Goal: Use online tool/utility: Utilize a website feature to perform a specific function

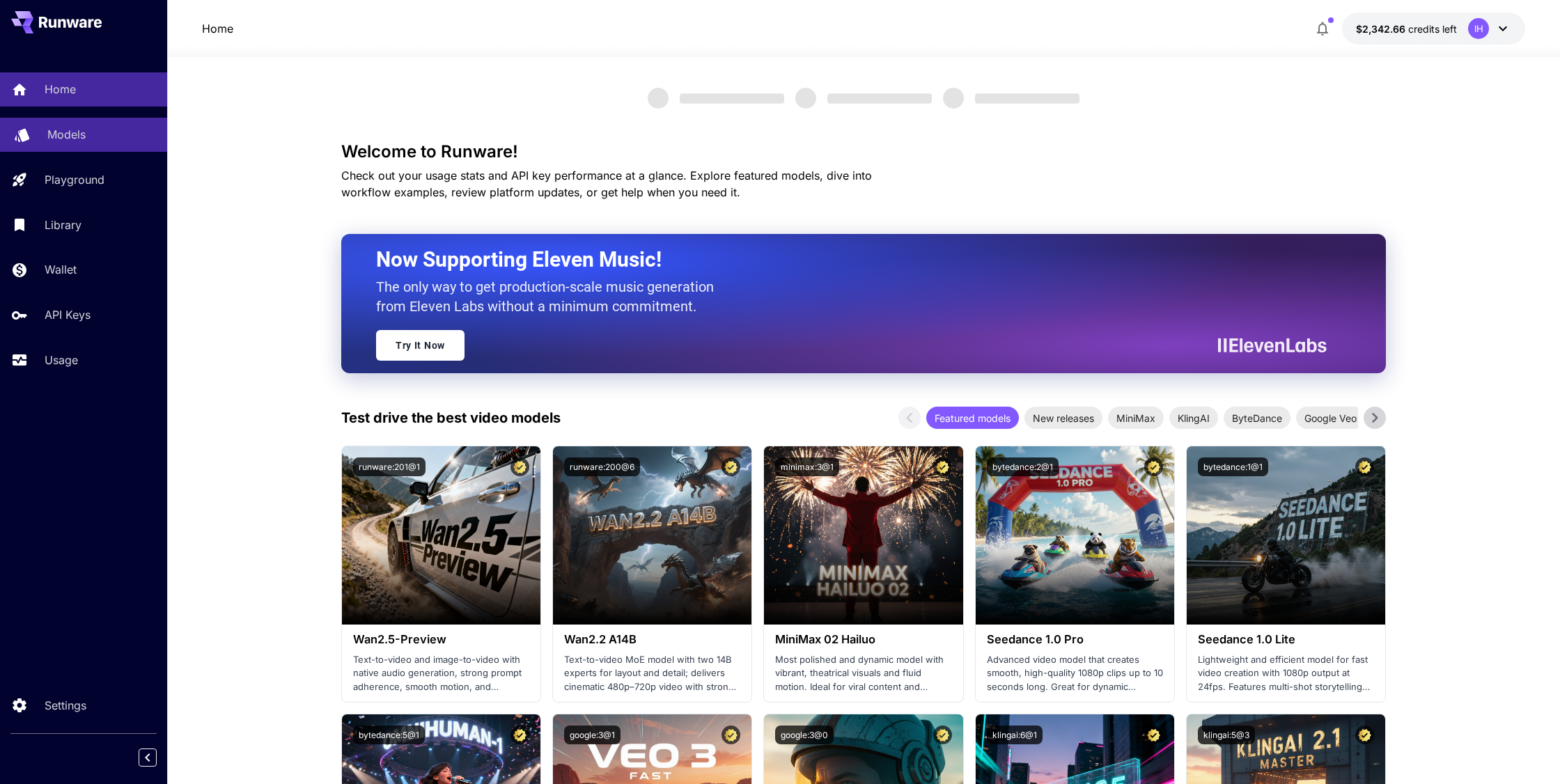
click at [64, 140] on p "Models" at bounding box center [66, 135] width 38 height 17
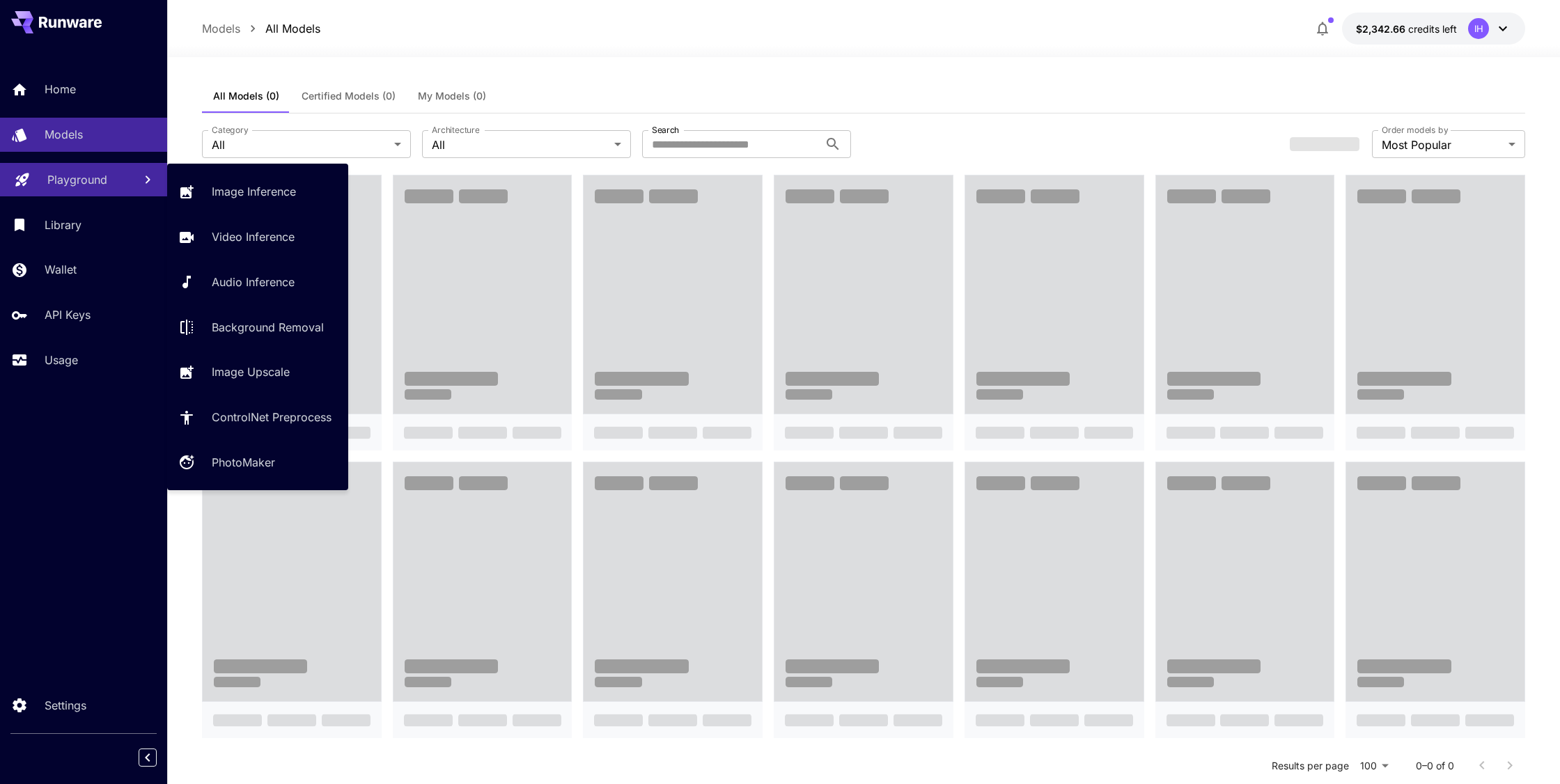
click at [86, 197] on link "Playground" at bounding box center [83, 180] width 167 height 34
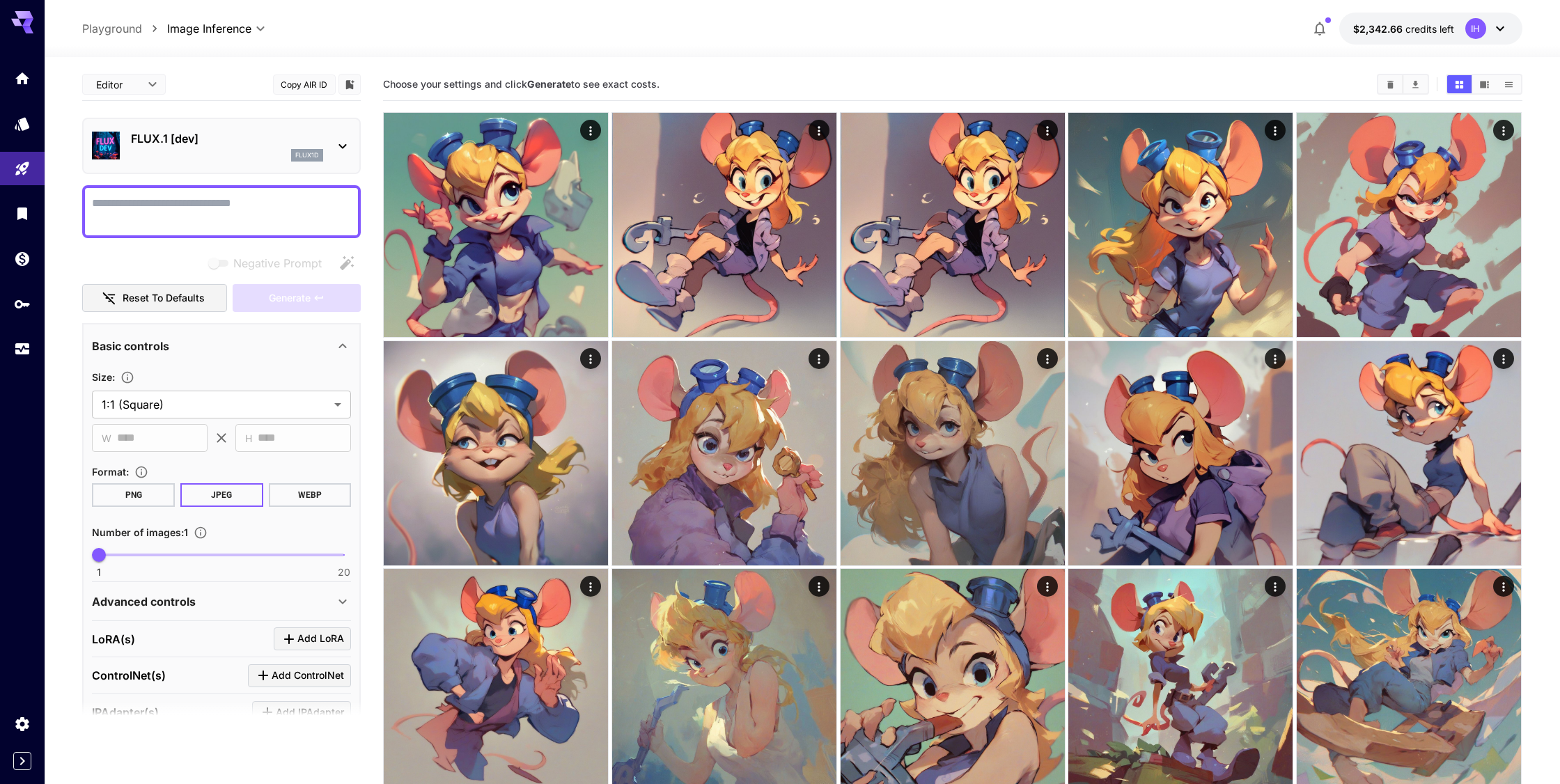
click at [302, 151] on p "flux1d" at bounding box center [307, 154] width 24 height 9
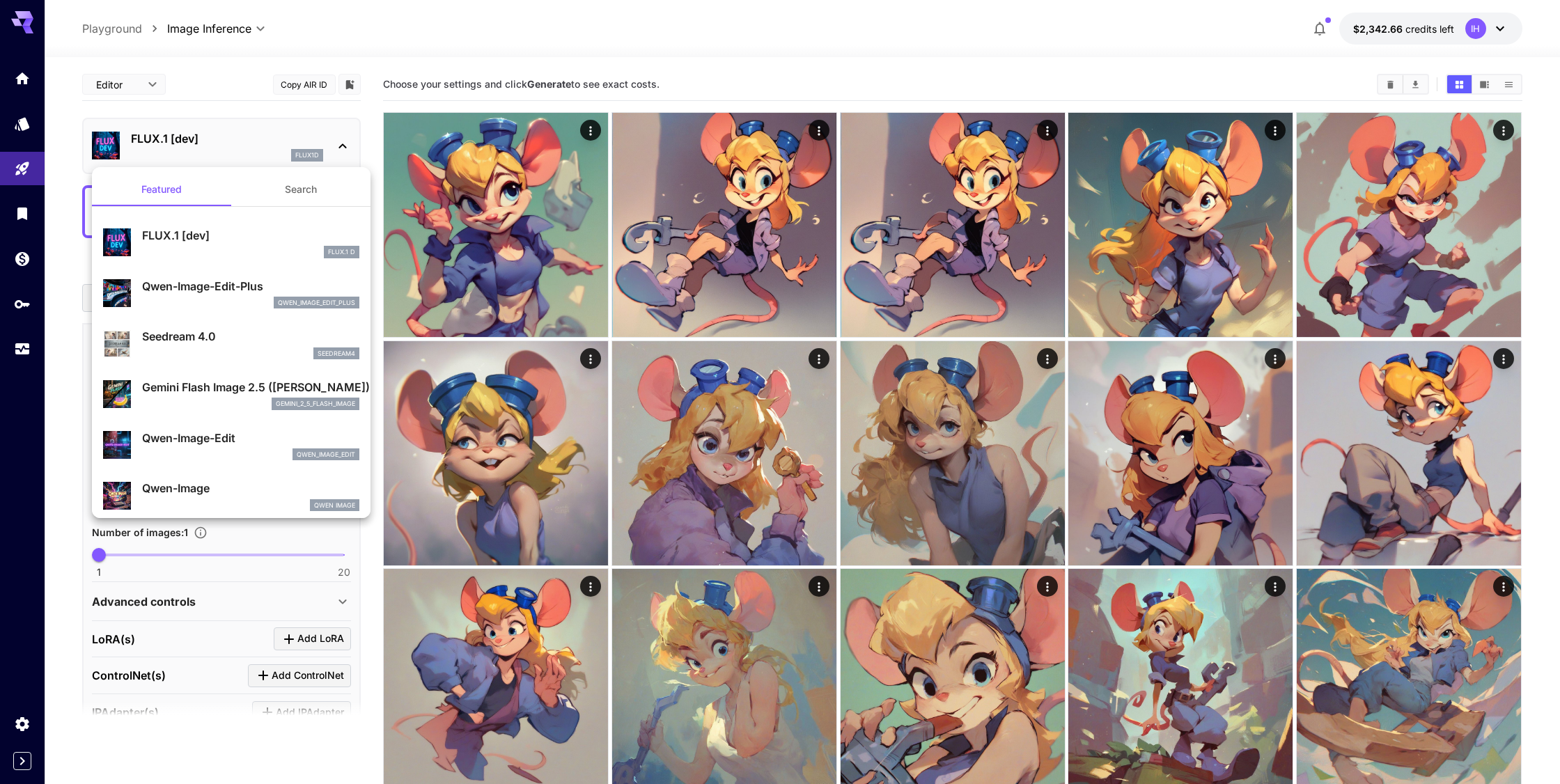
click at [234, 294] on div "[PERSON_NAME]-Image-Edit-Plus qwen_image_edit_plus" at bounding box center [251, 293] width 217 height 31
type input "*"
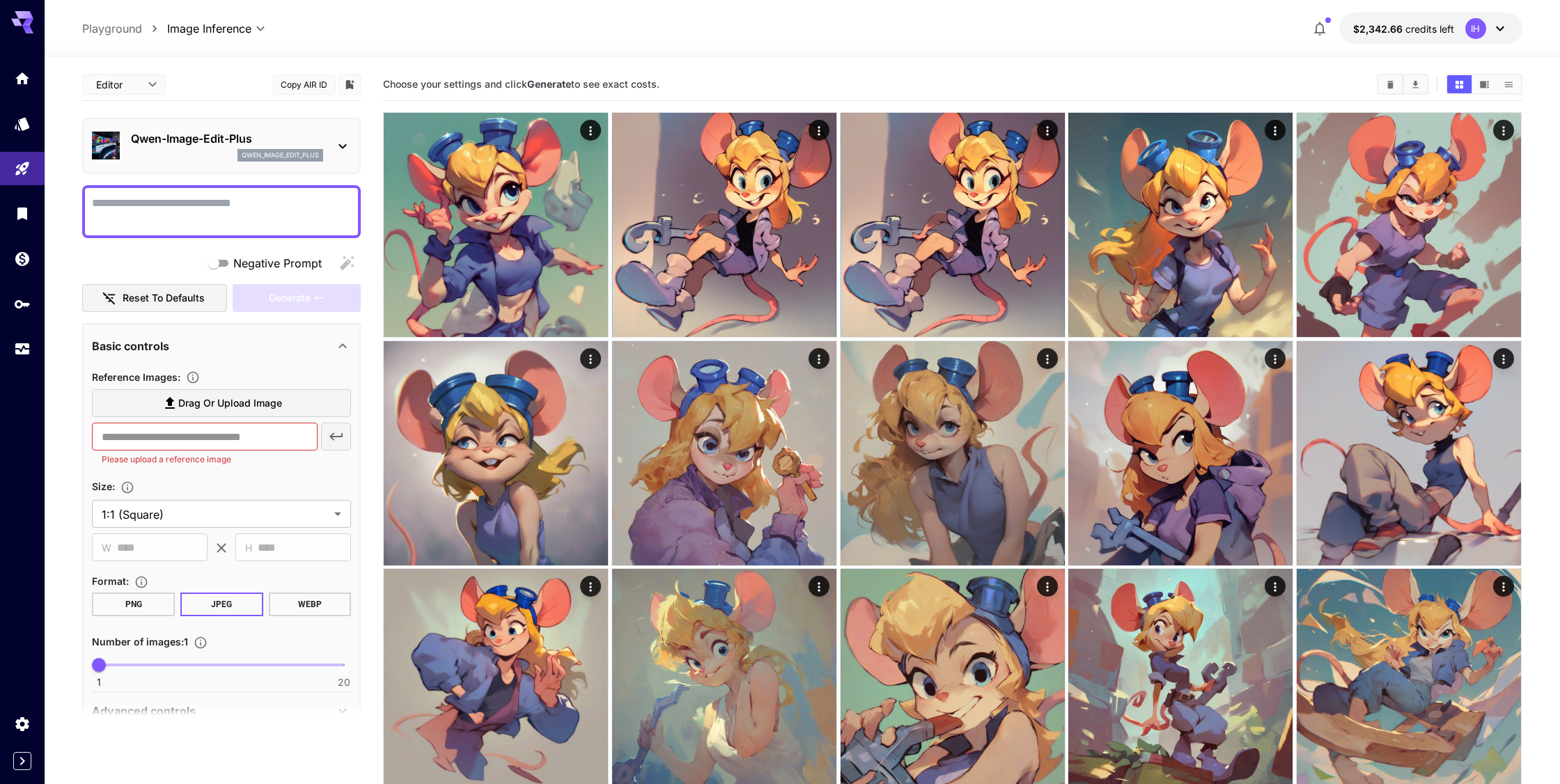
click at [301, 392] on label "Drag or upload image" at bounding box center [221, 403] width 259 height 29
click at [0, 0] on input "Drag or upload image" at bounding box center [0, 0] width 0 height 0
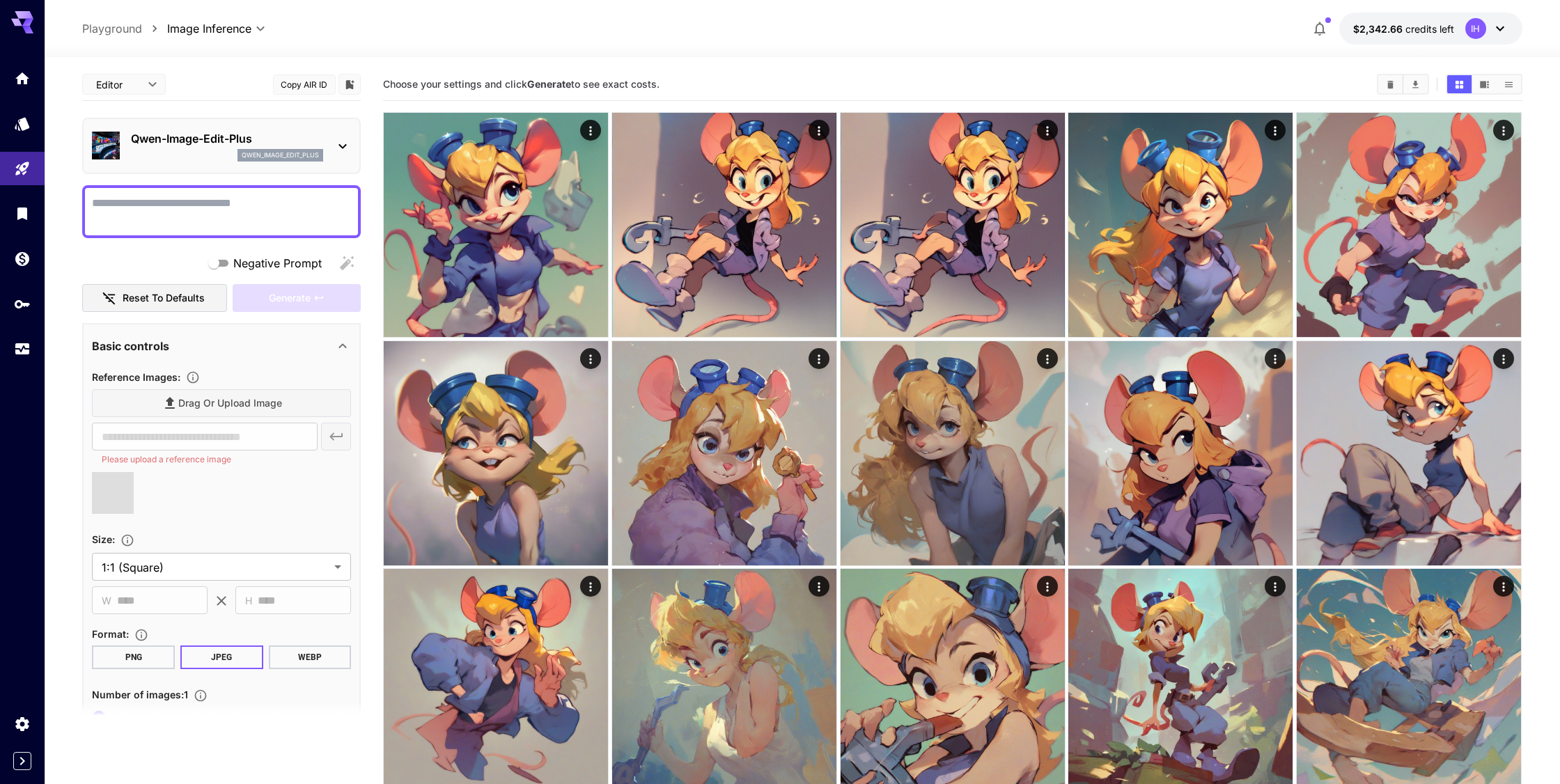
click at [241, 209] on textarea "Negative Prompt" at bounding box center [221, 211] width 259 height 33
type textarea "*****"
type input "**********"
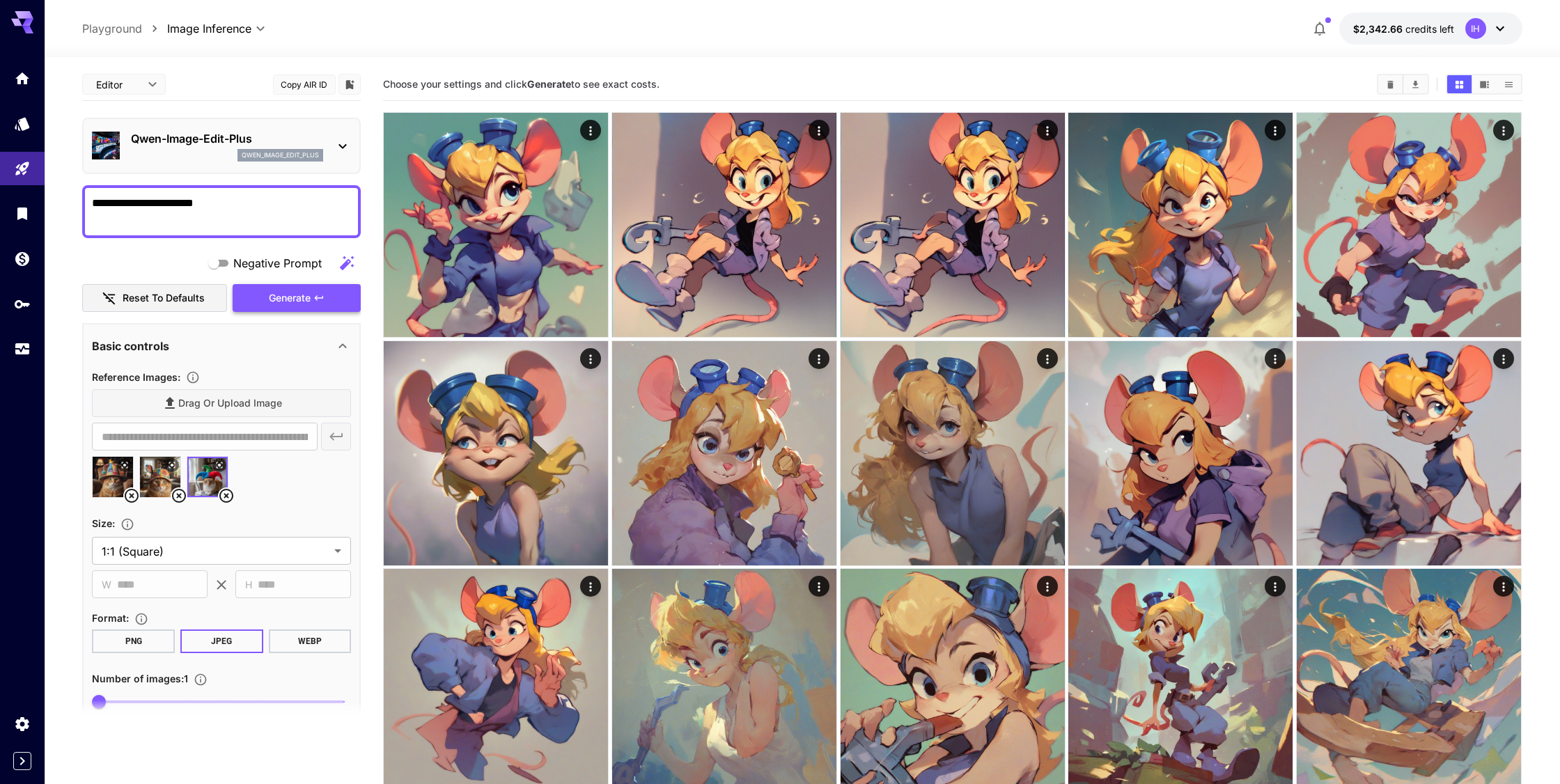
type textarea "**********"
click at [312, 304] on button "Generate" at bounding box center [296, 298] width 128 height 29
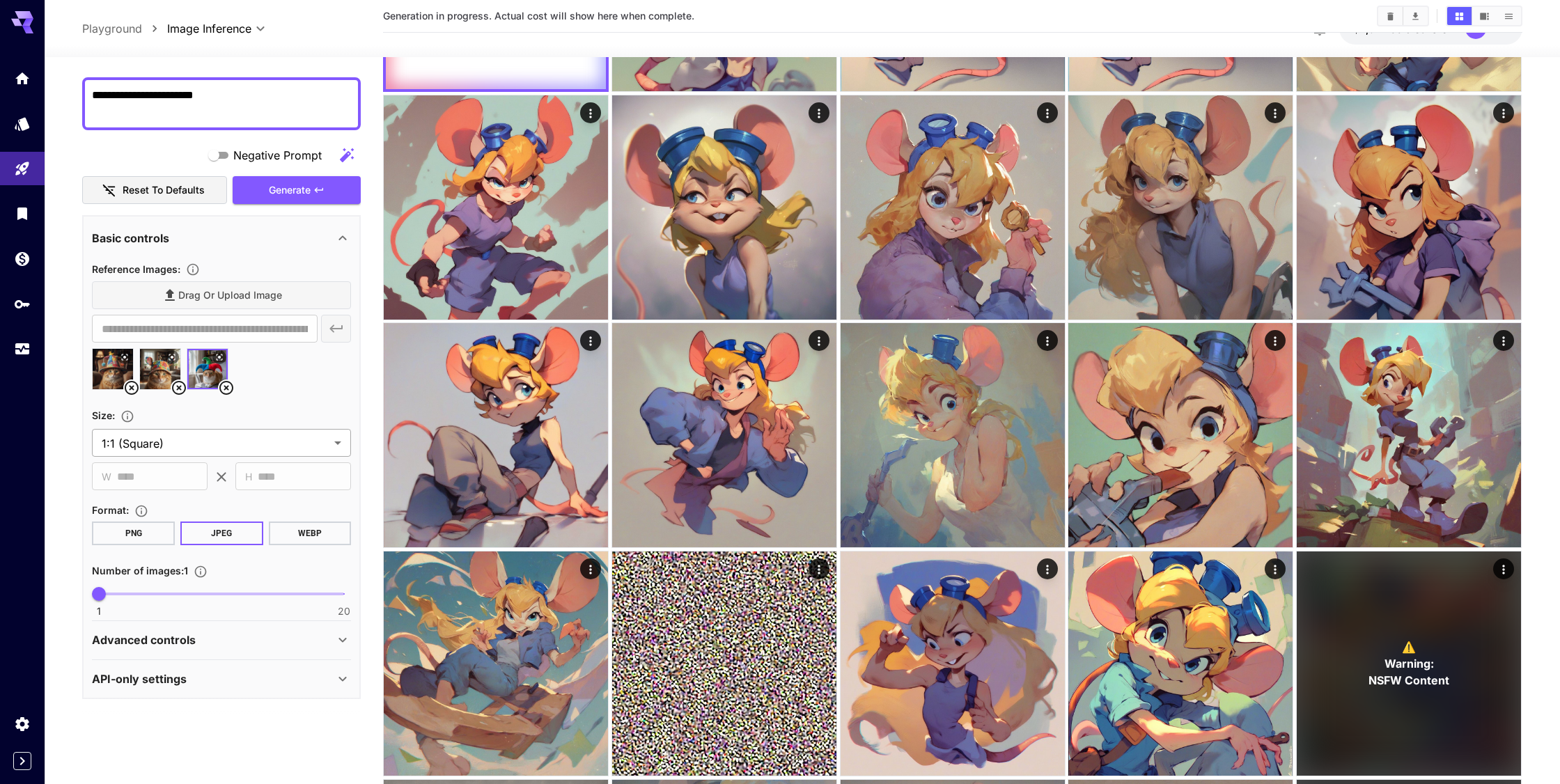
scroll to position [284, 0]
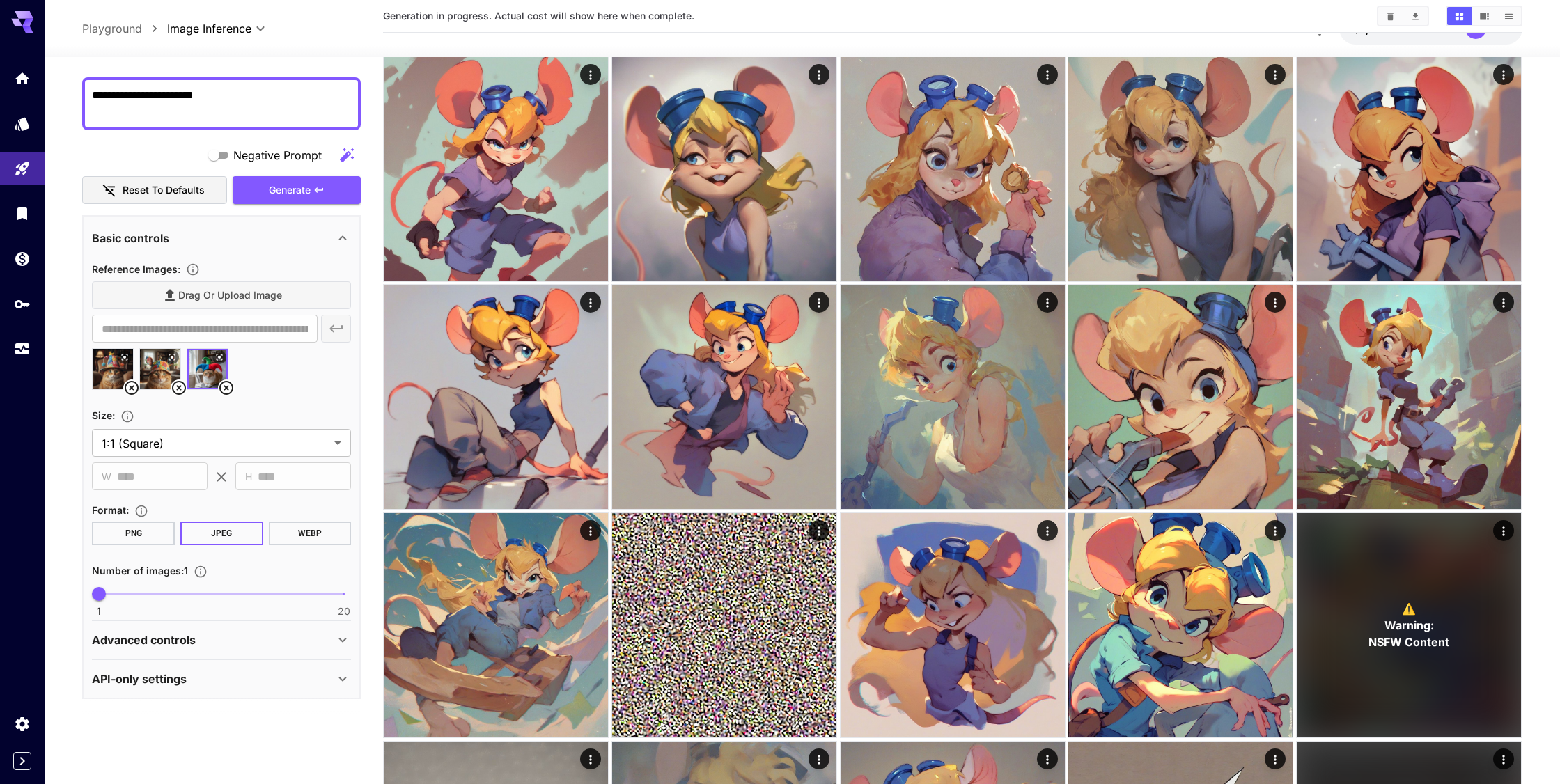
click at [337, 633] on icon at bounding box center [343, 640] width 17 height 17
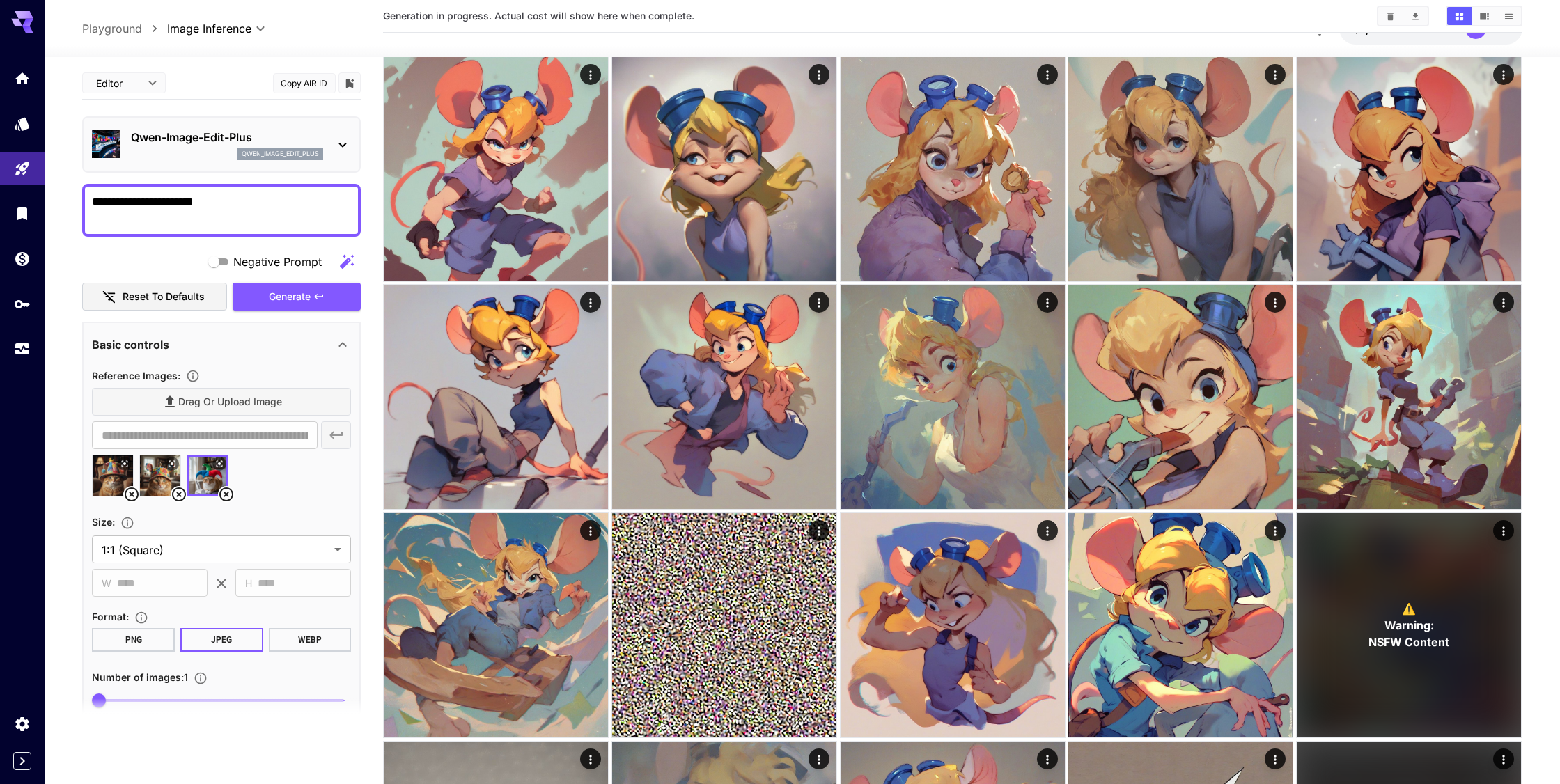
scroll to position [0, 0]
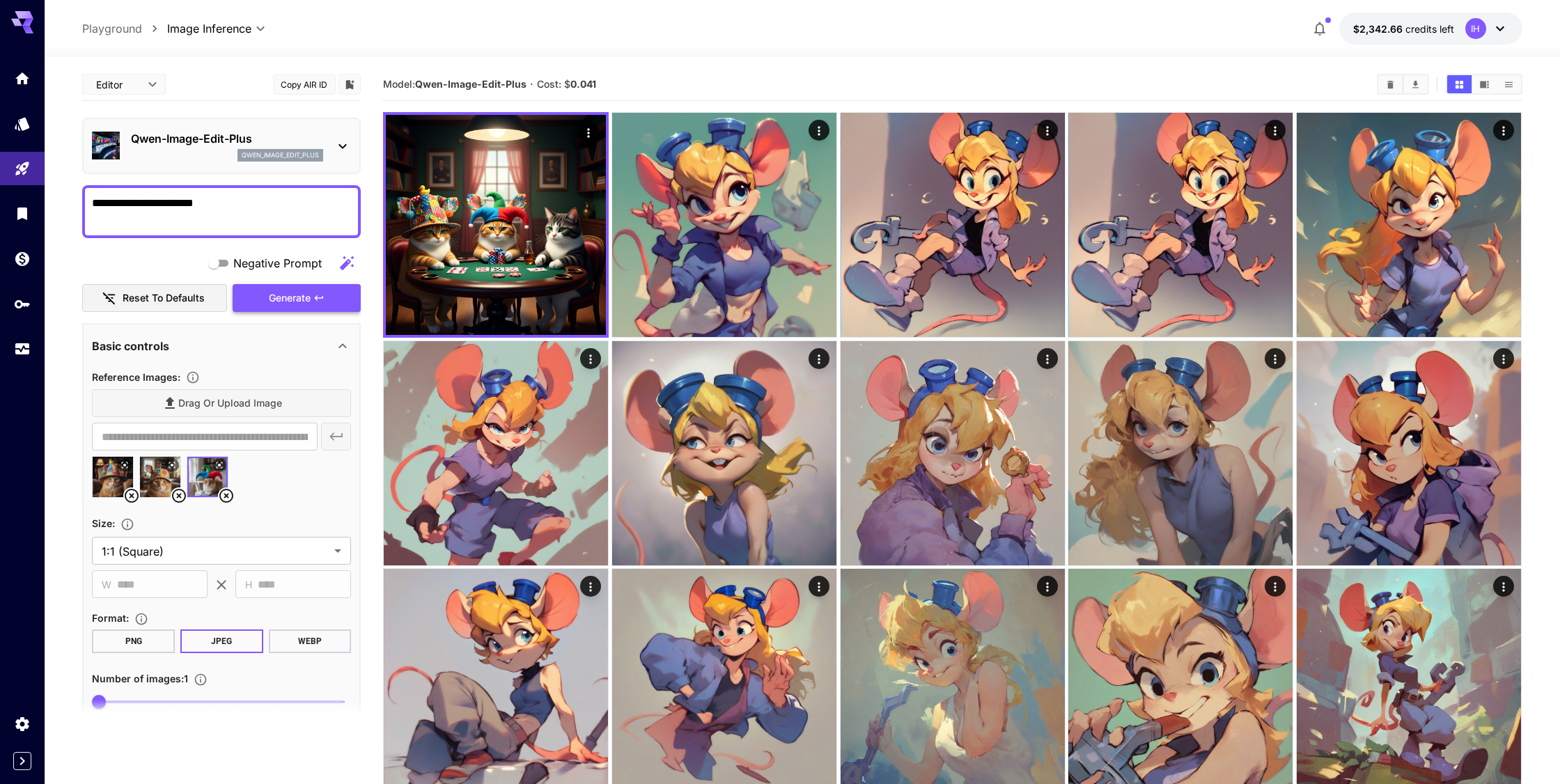
click at [316, 306] on button "Generate" at bounding box center [296, 298] width 128 height 29
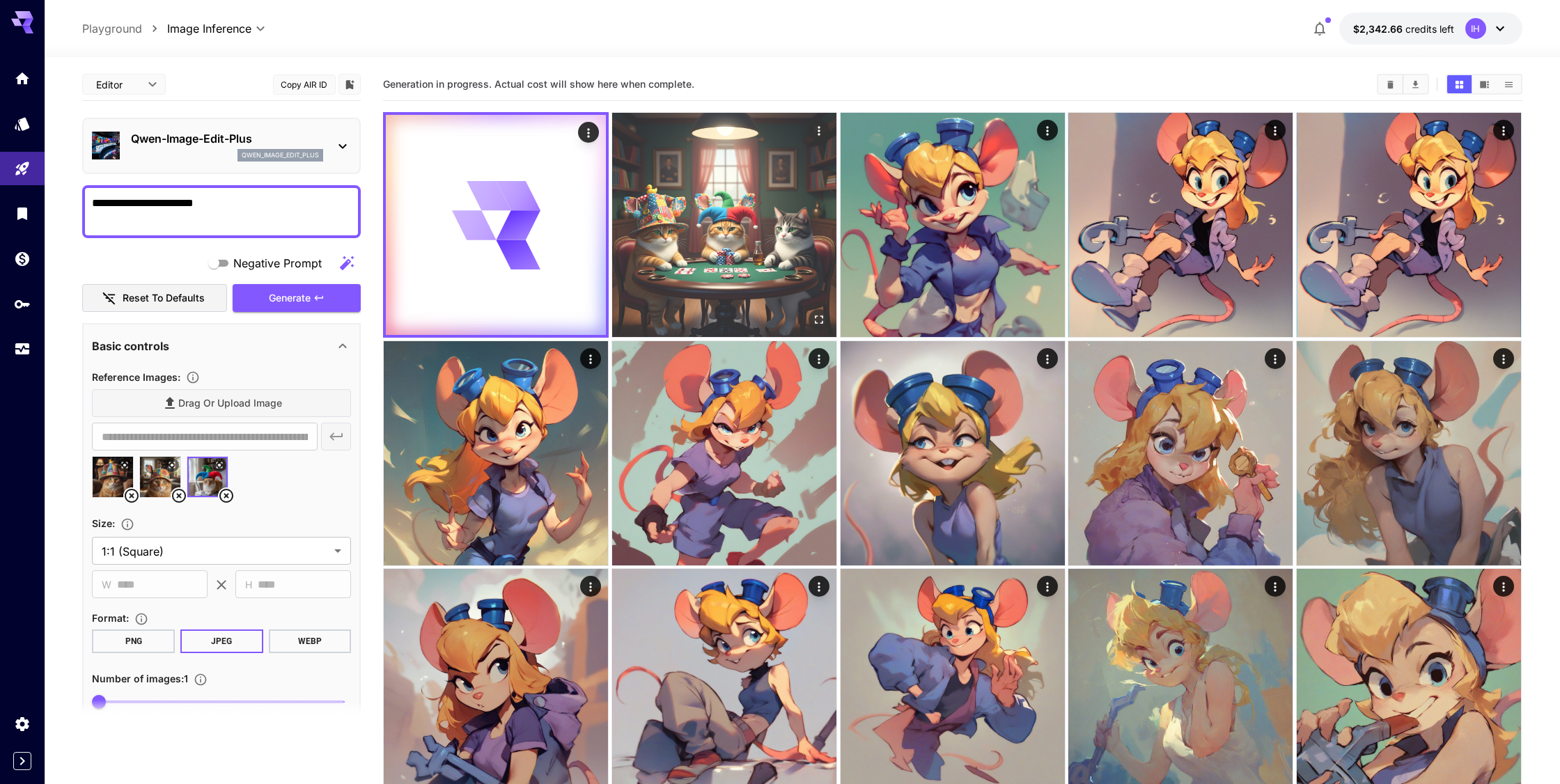
click at [695, 265] on img at bounding box center [724, 225] width 224 height 224
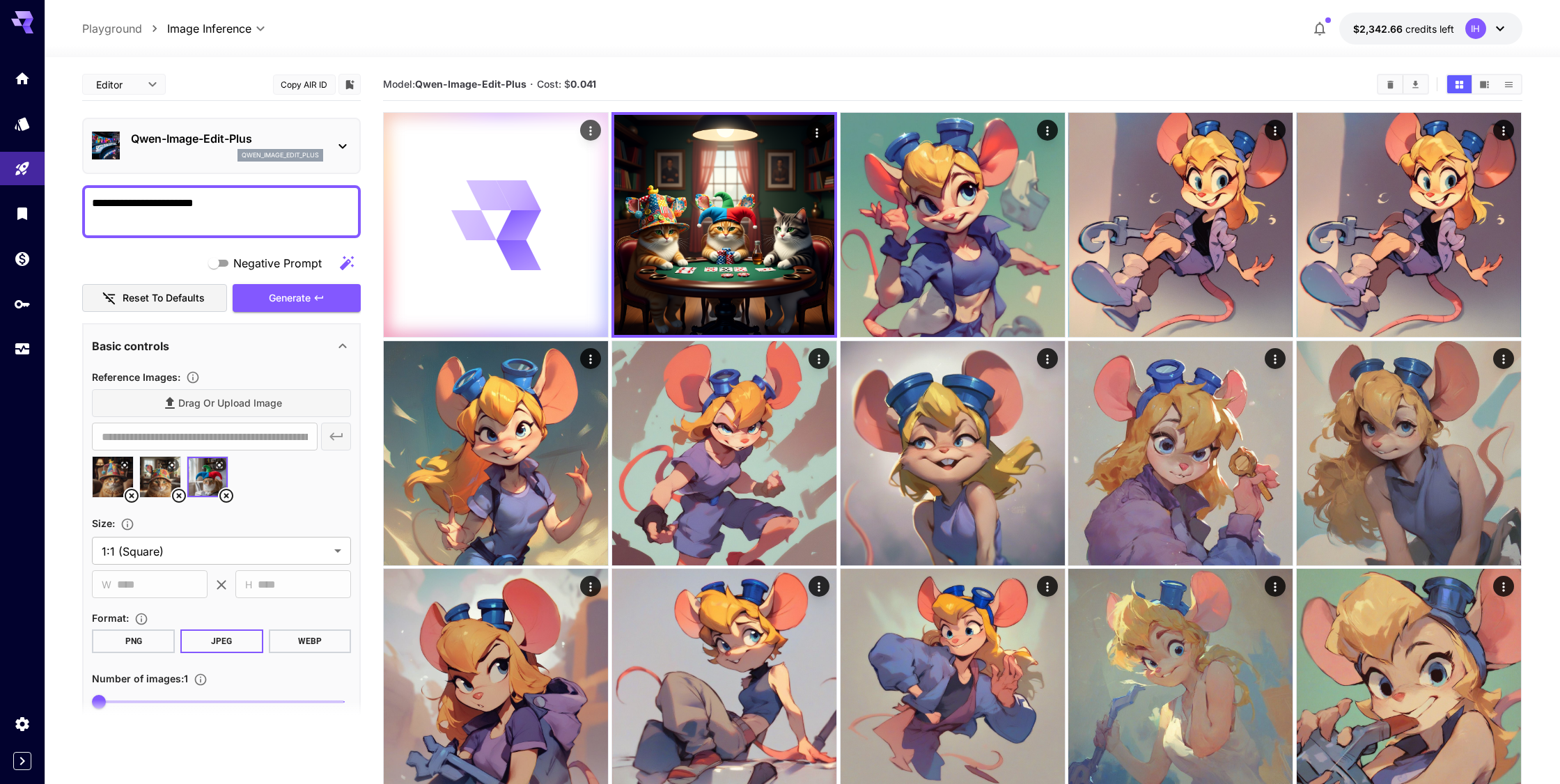
click at [540, 270] on div at bounding box center [496, 225] width 224 height 224
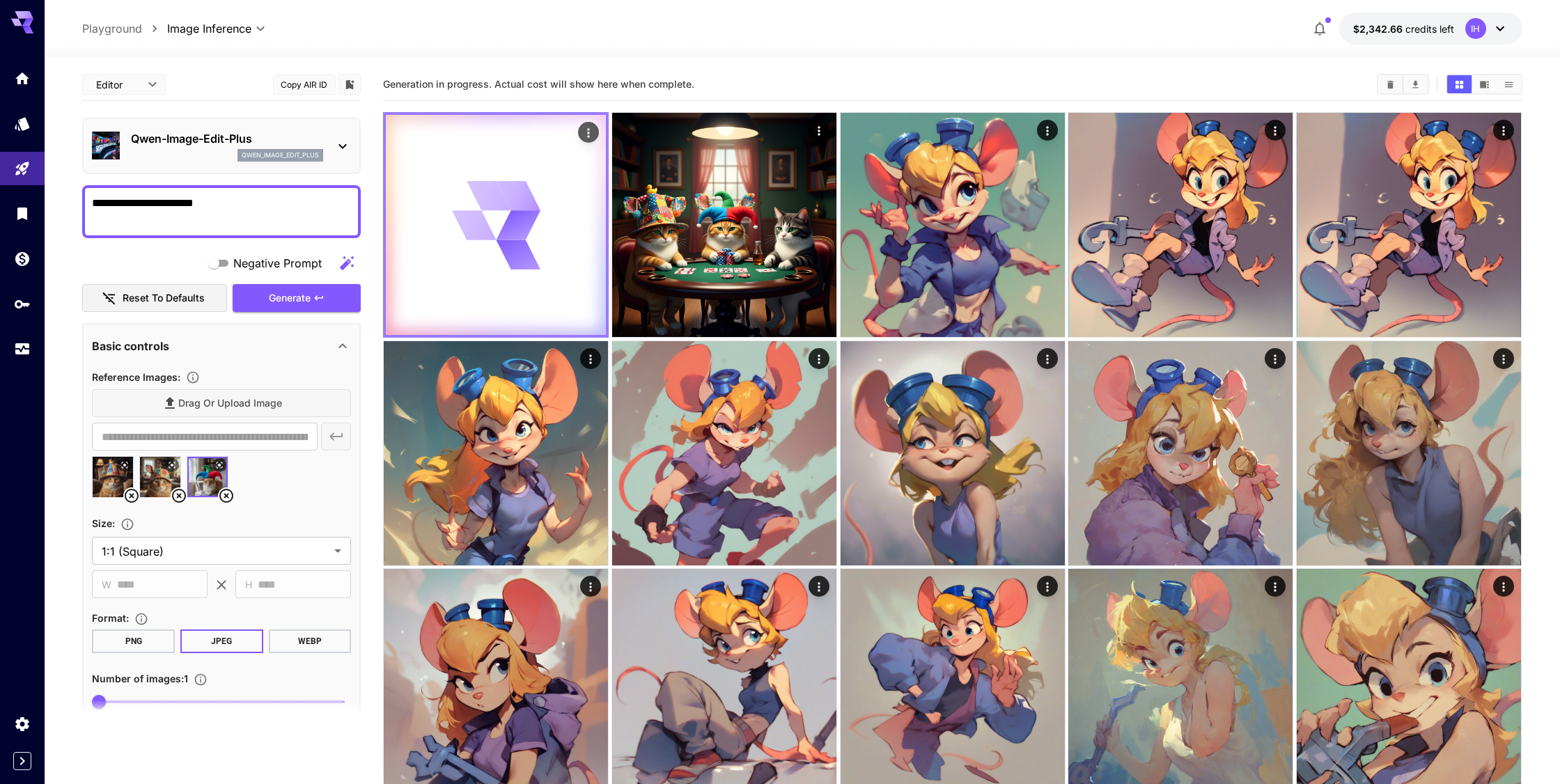
click at [748, 260] on img at bounding box center [724, 225] width 224 height 224
